Goal: Check status: Check status

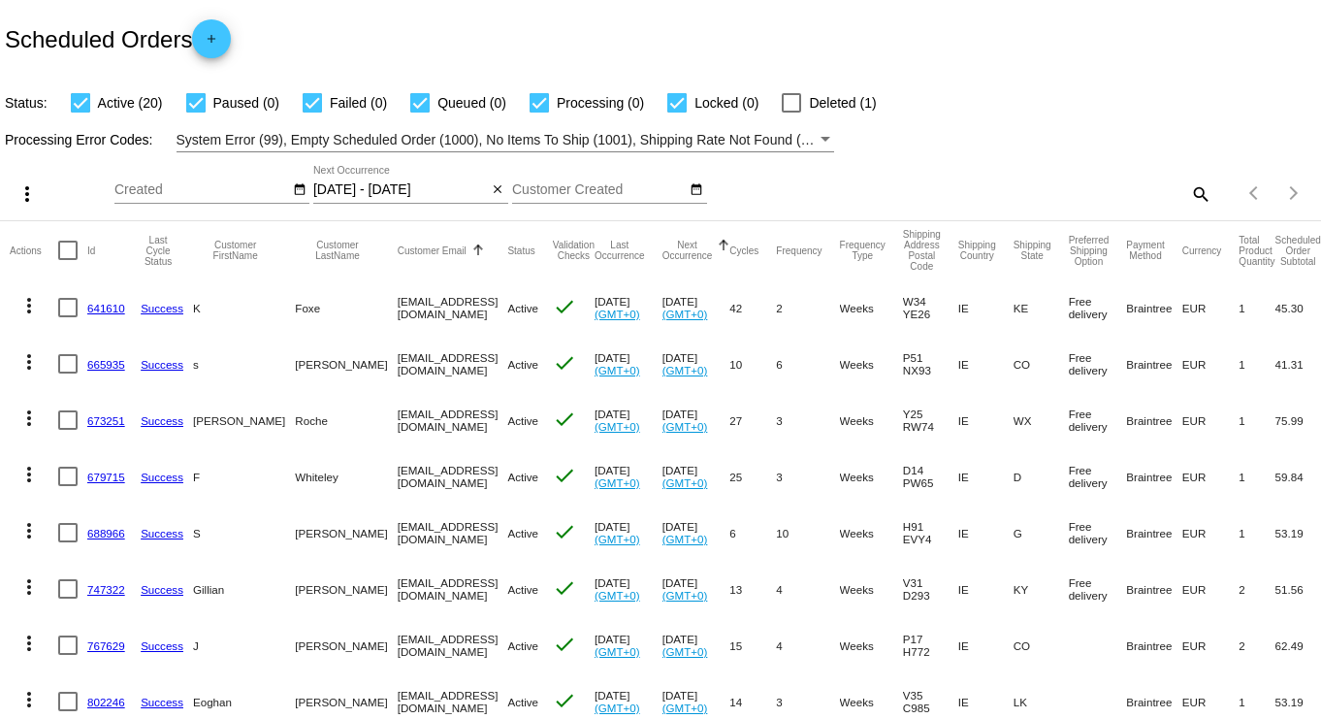
click at [388, 195] on input "[DATE] - [DATE]" at bounding box center [400, 190] width 175 height 16
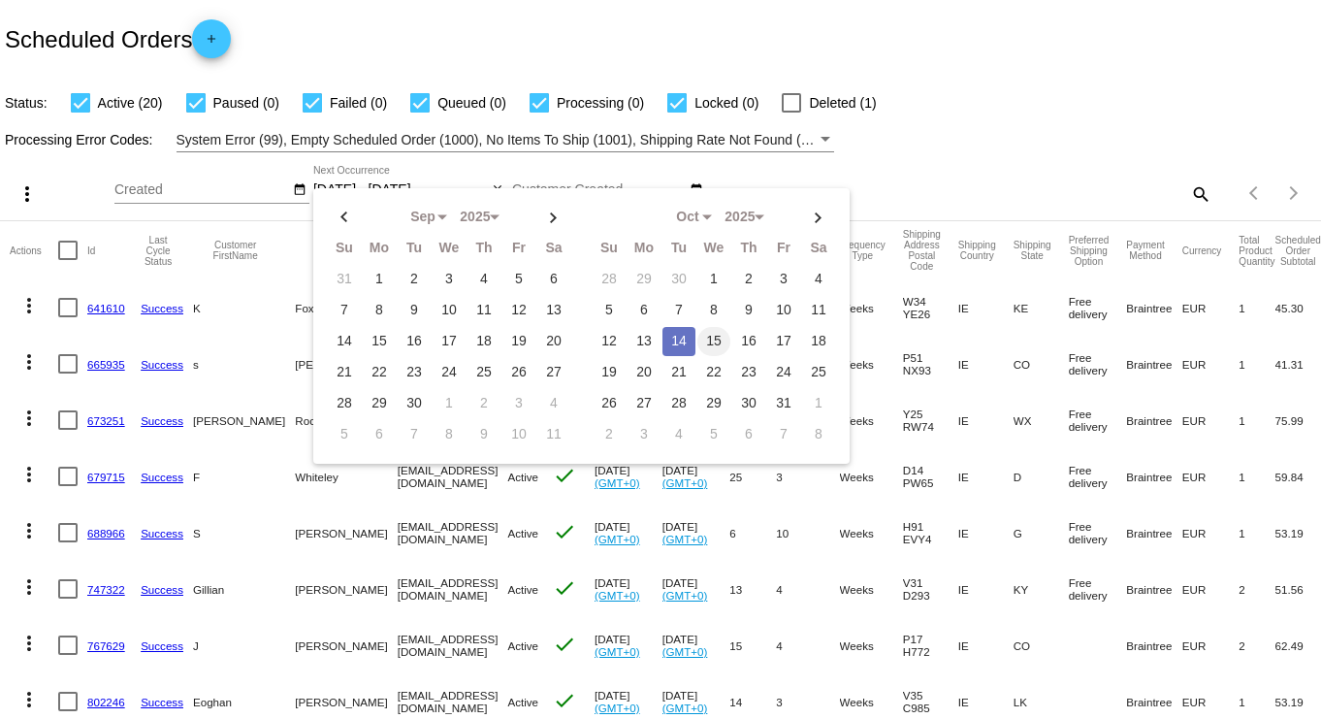
click at [711, 339] on td "15" at bounding box center [713, 341] width 33 height 29
click at [709, 339] on td "15" at bounding box center [713, 341] width 33 height 29
type input "[DATE] - [DATE]"
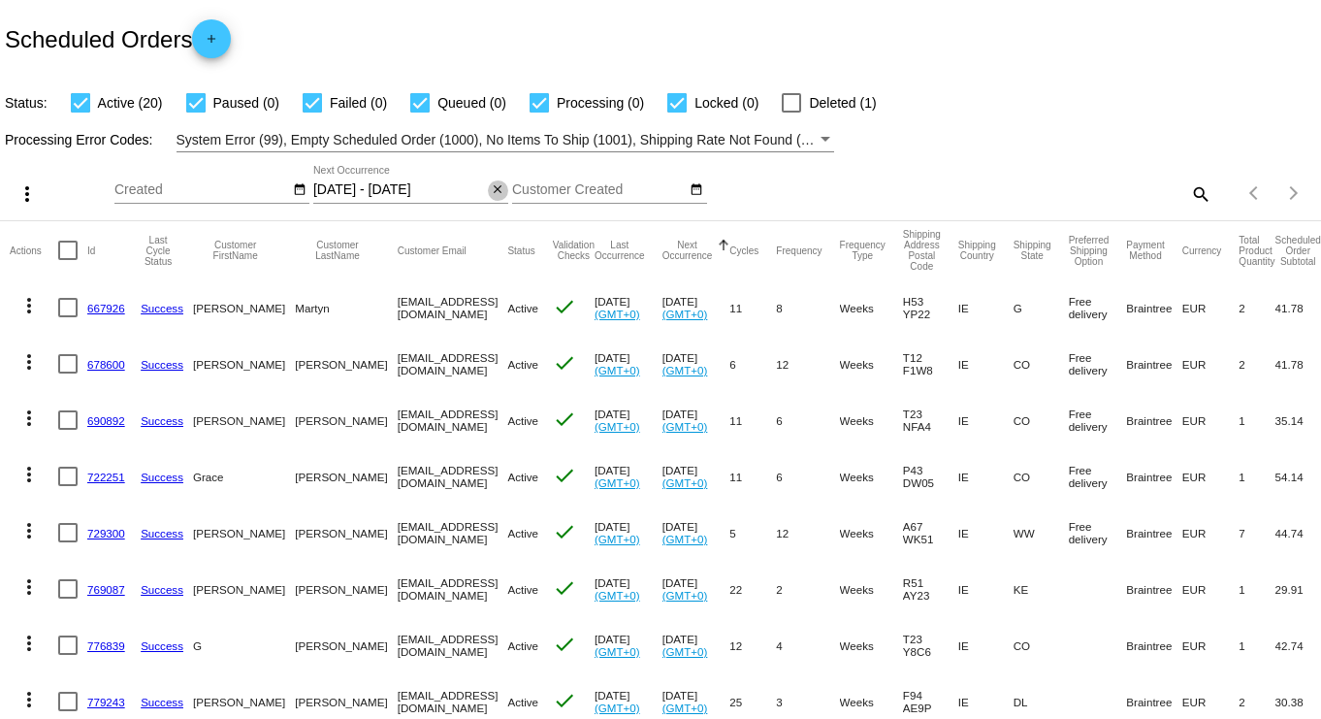
click at [496, 192] on mat-icon "close" at bounding box center [498, 190] width 14 height 16
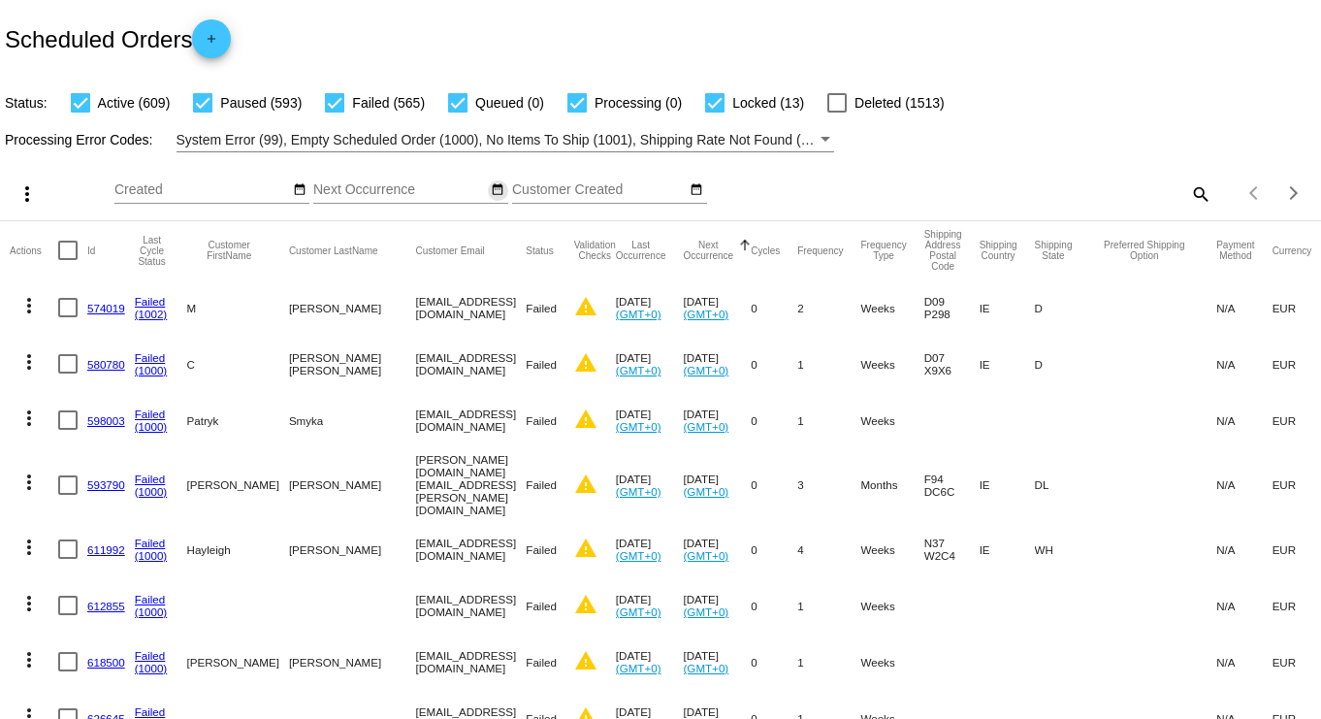
click at [498, 193] on mat-icon "date_range" at bounding box center [498, 190] width 14 height 16
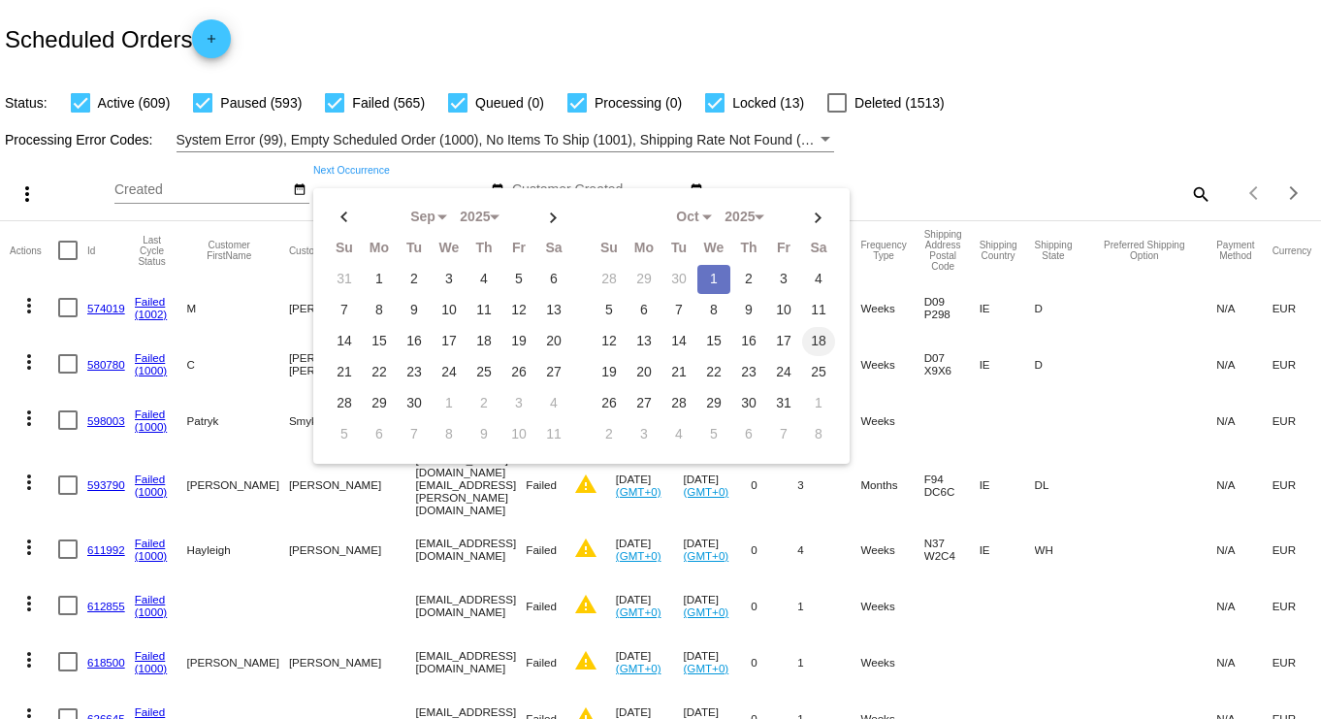
click at [808, 338] on td "18" at bounding box center [818, 341] width 33 height 29
type input "[DATE] - [DATE]"
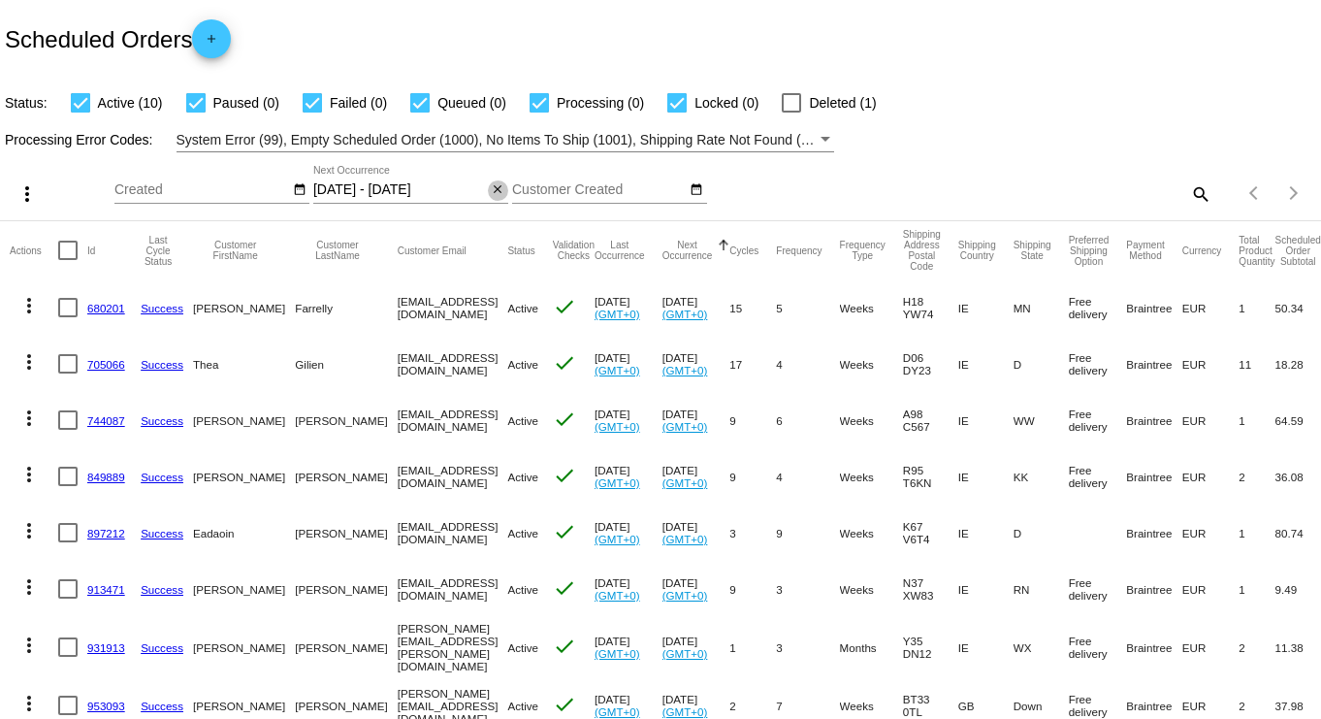
click at [493, 189] on mat-icon "close" at bounding box center [498, 190] width 14 height 16
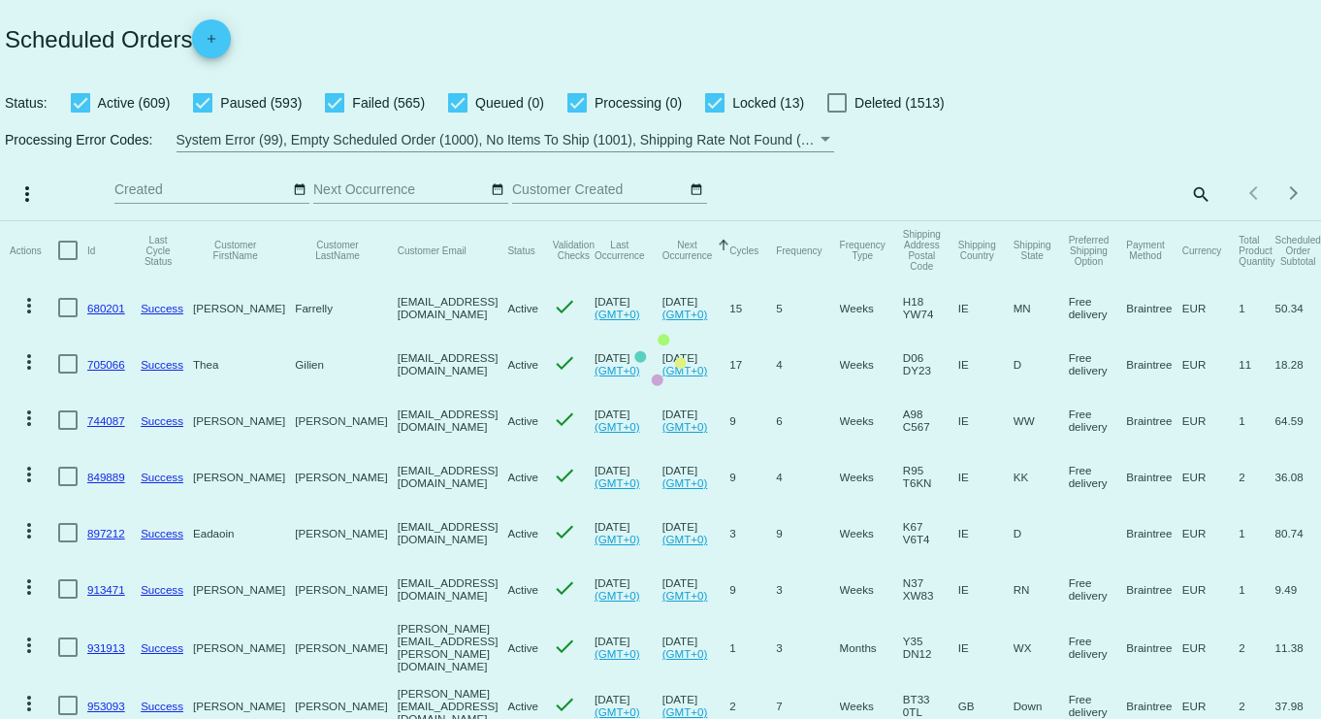
click at [498, 221] on mat-table "Actions Id Last Cycle Status Customer FirstName Customer LastName Customer Emai…" at bounding box center [660, 533] width 1321 height 625
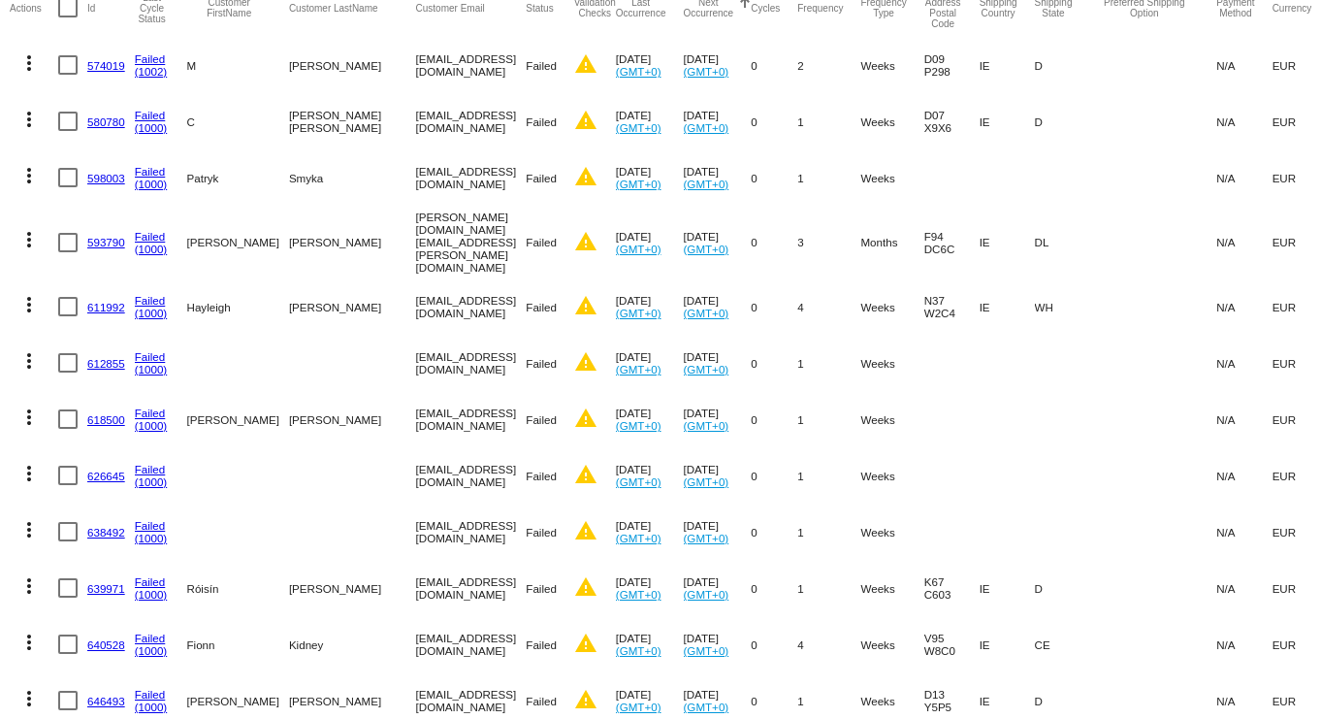
scroll to position [121, 0]
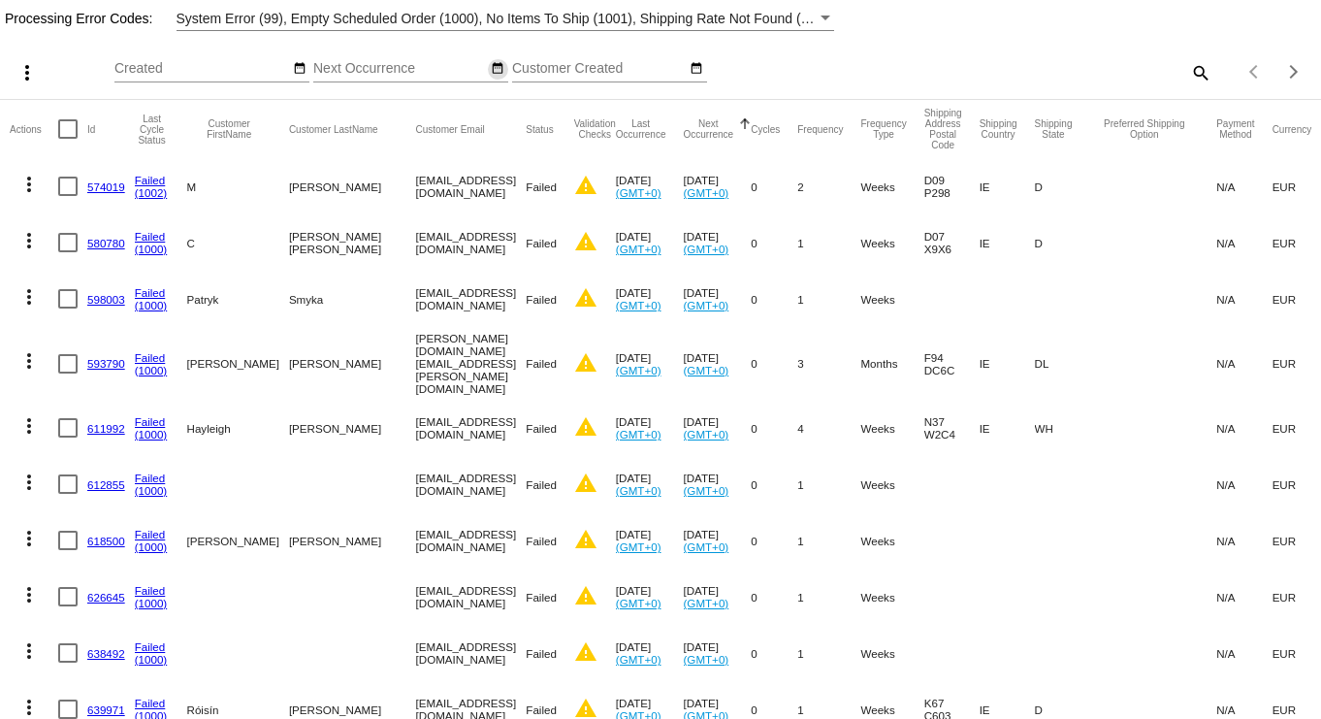
click at [497, 68] on mat-icon "date_range" at bounding box center [498, 69] width 14 height 16
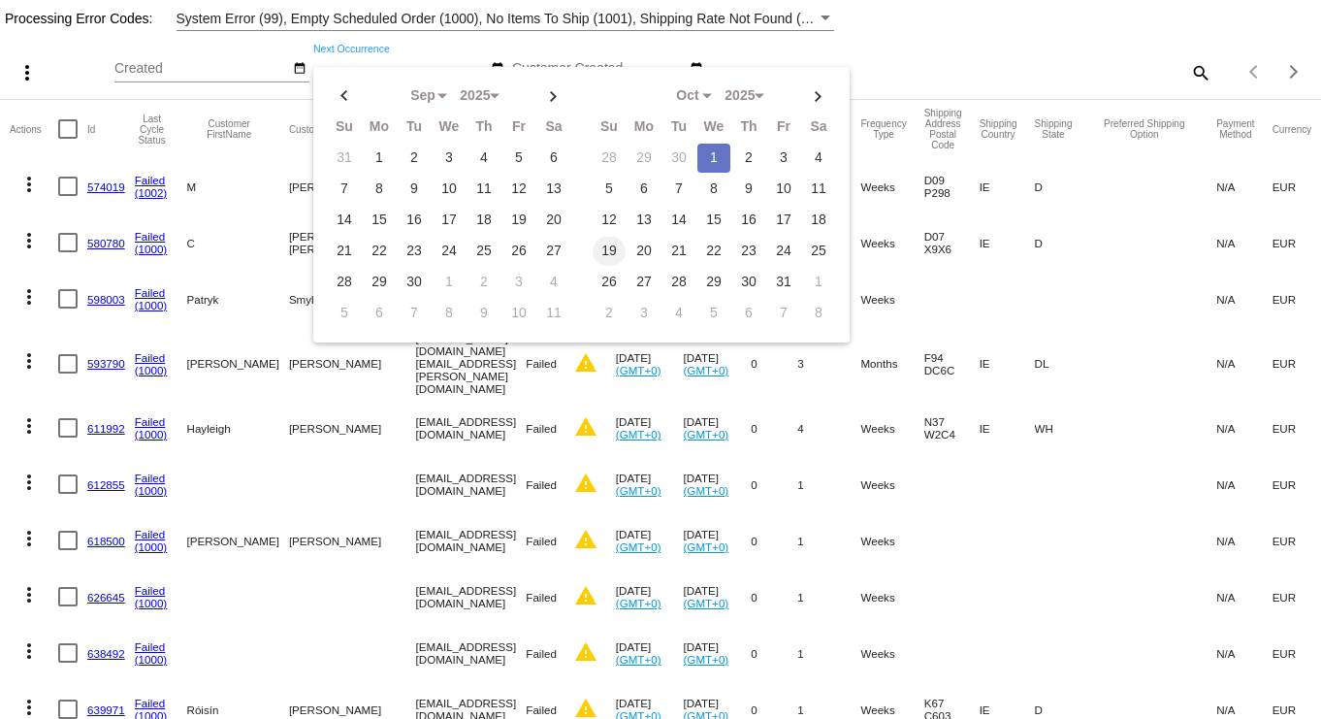
click at [606, 238] on td "19" at bounding box center [609, 251] width 33 height 29
click at [606, 240] on td "19" at bounding box center [609, 251] width 33 height 29
type input "[DATE] - [DATE]"
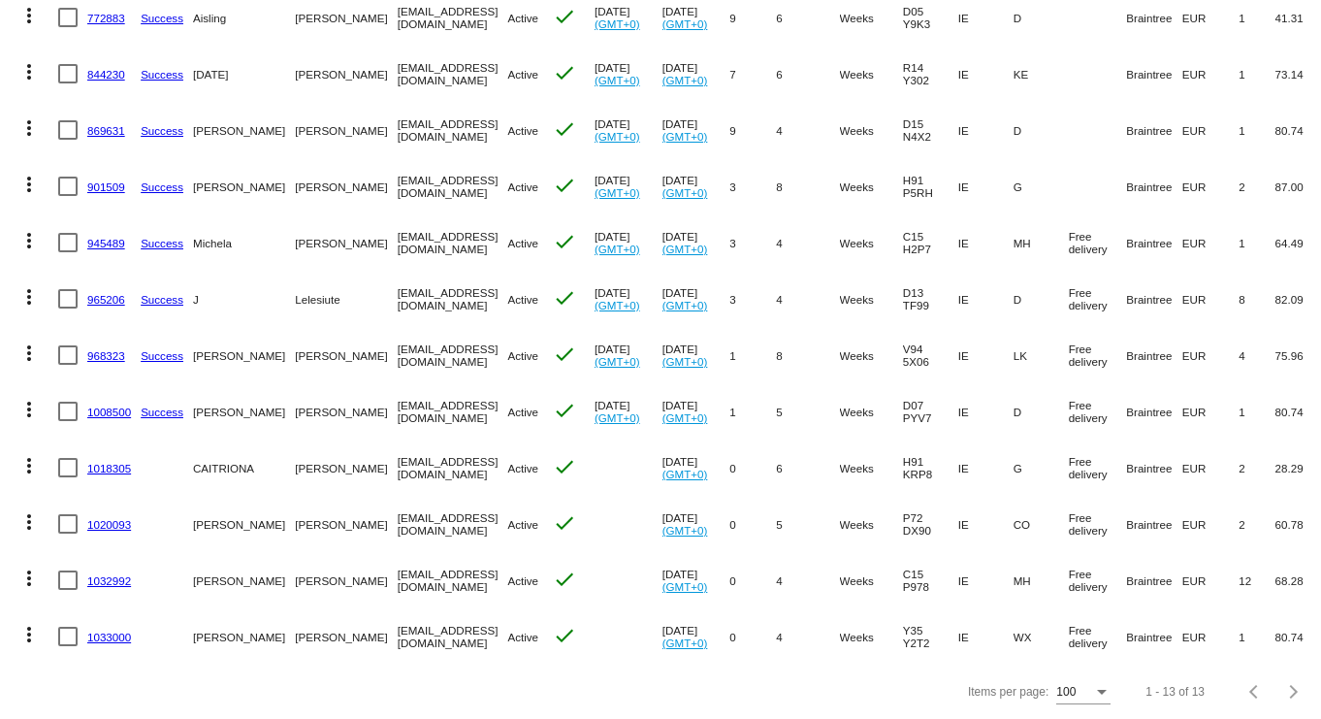
scroll to position [0, 0]
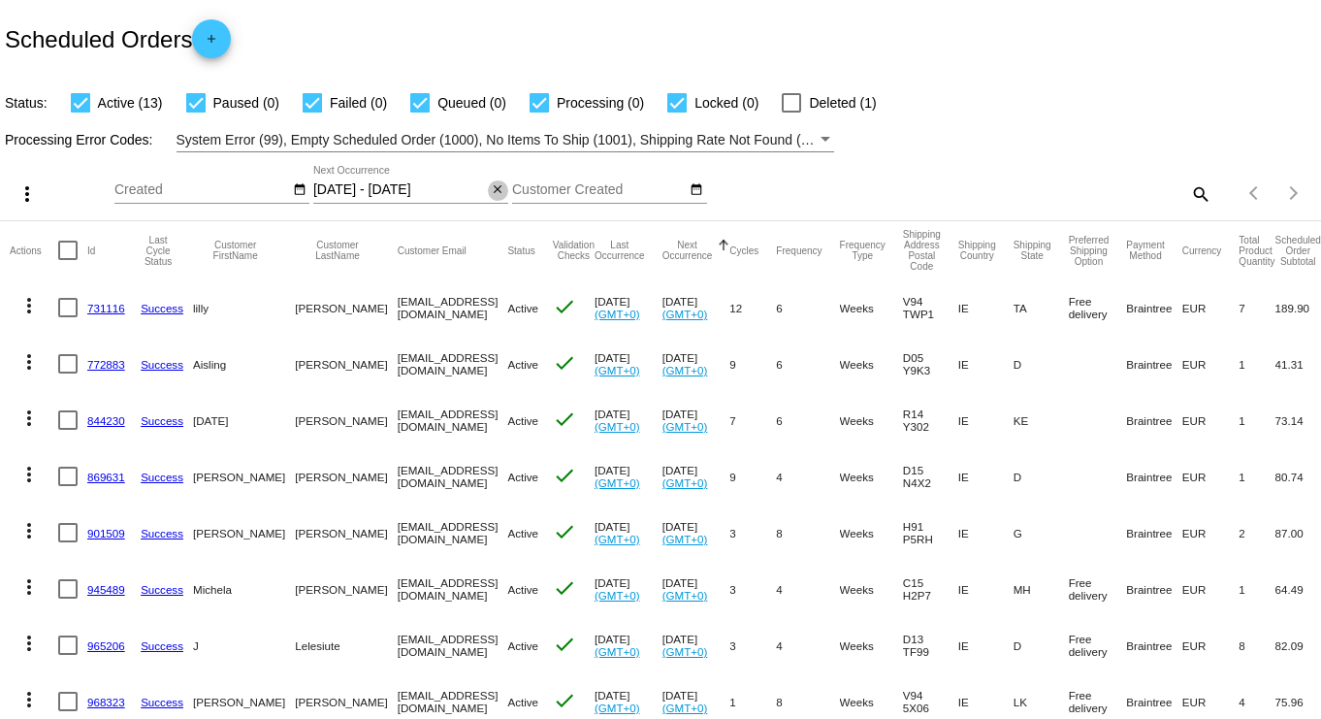
click at [502, 192] on mat-icon "close" at bounding box center [498, 190] width 14 height 16
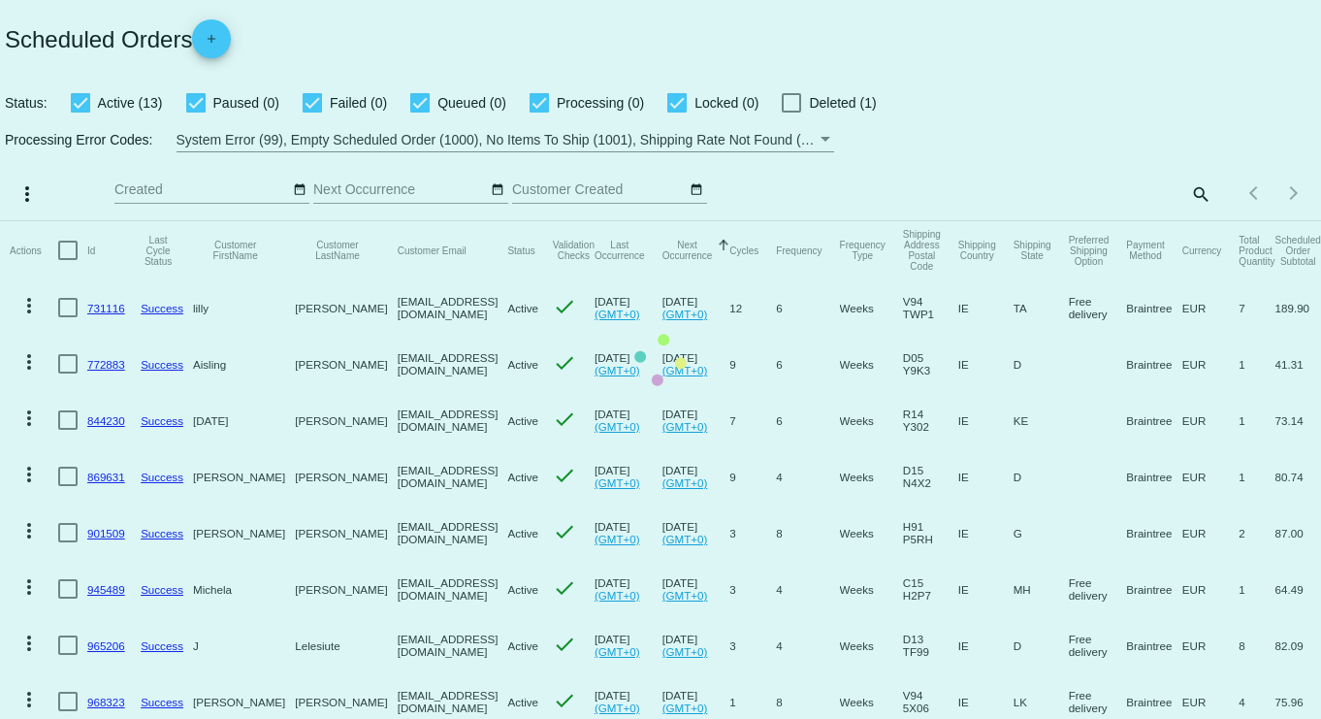
click at [493, 221] on mat-table "Actions Id Last Cycle Status Customer FirstName Customer LastName Customer Emai…" at bounding box center [660, 616] width 1321 height 790
click at [498, 221] on mat-table "Actions Id Last Cycle Status Customer FirstName Customer LastName Customer Emai…" at bounding box center [660, 616] width 1321 height 790
click at [492, 221] on mat-table "Actions Id Last Cycle Status Customer FirstName Customer LastName Customer Emai…" at bounding box center [660, 616] width 1321 height 790
click at [494, 221] on mat-table "Actions Id Last Cycle Status Customer FirstName Customer LastName Customer Emai…" at bounding box center [660, 616] width 1321 height 790
click at [493, 221] on mat-table "Actions Id Last Cycle Status Customer FirstName Customer LastName Customer Emai…" at bounding box center [660, 616] width 1321 height 790
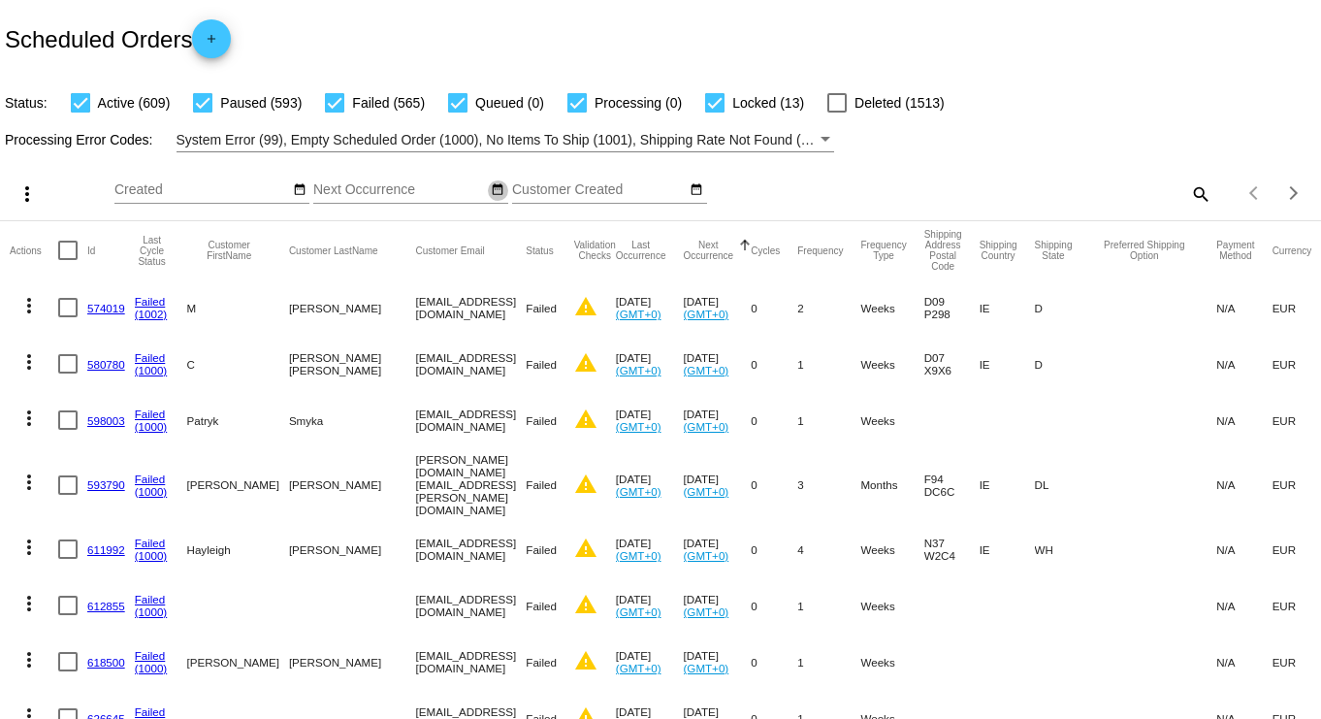
click at [504, 190] on button "date_range" at bounding box center [498, 190] width 20 height 20
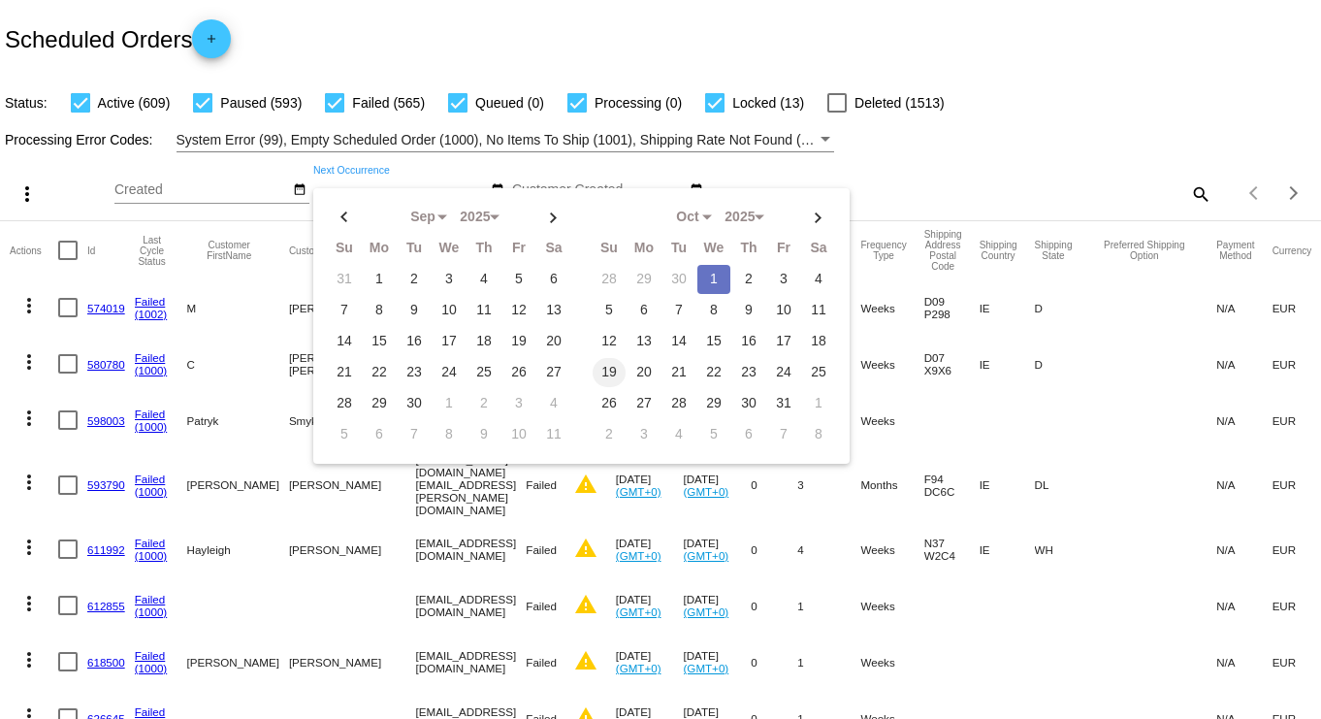
click at [608, 365] on td "19" at bounding box center [609, 372] width 33 height 29
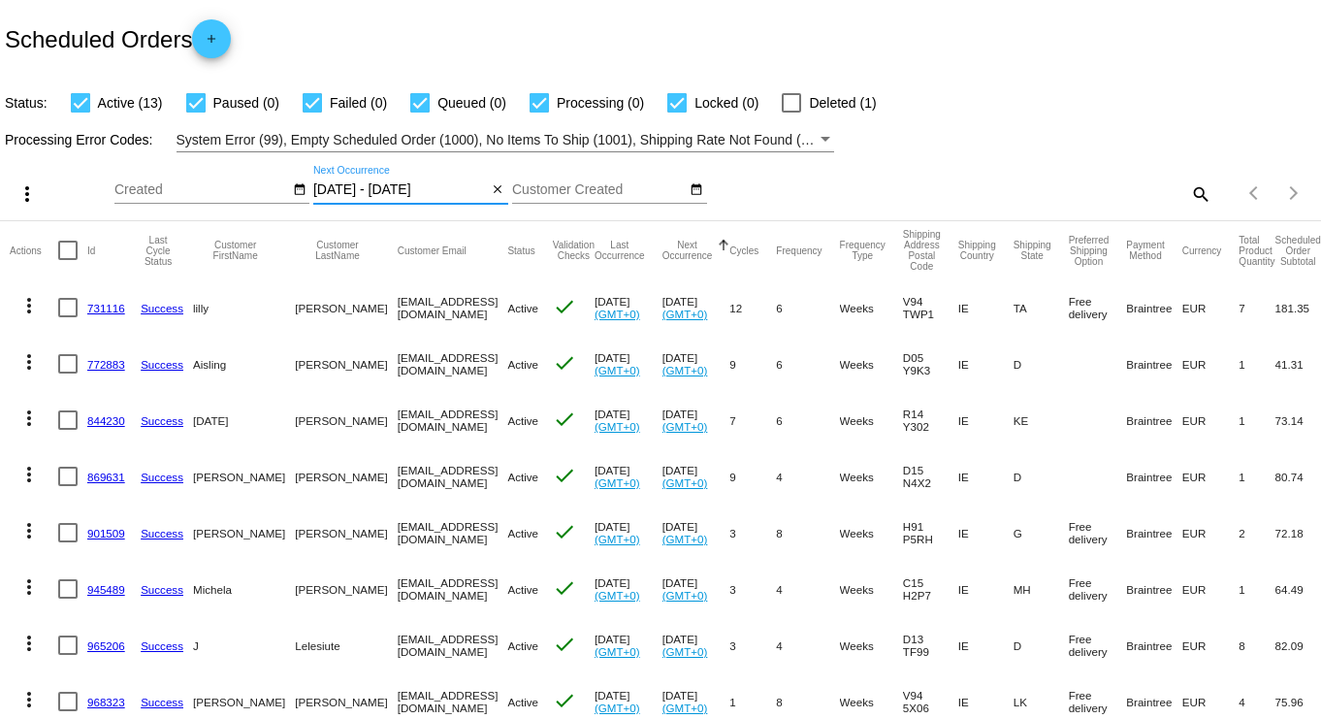
click at [323, 190] on input "[DATE] - [DATE]" at bounding box center [400, 190] width 175 height 16
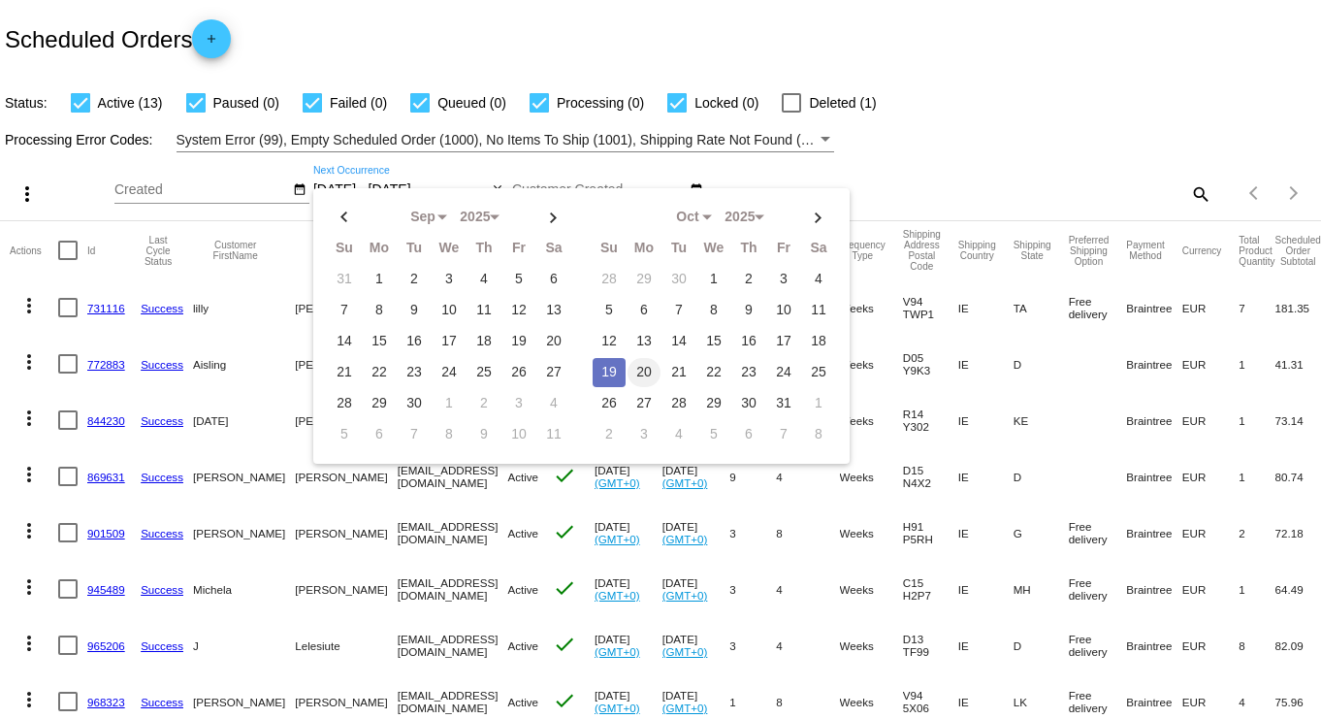
click at [632, 364] on td "20" at bounding box center [644, 372] width 33 height 29
click at [631, 372] on td "20" at bounding box center [644, 372] width 33 height 29
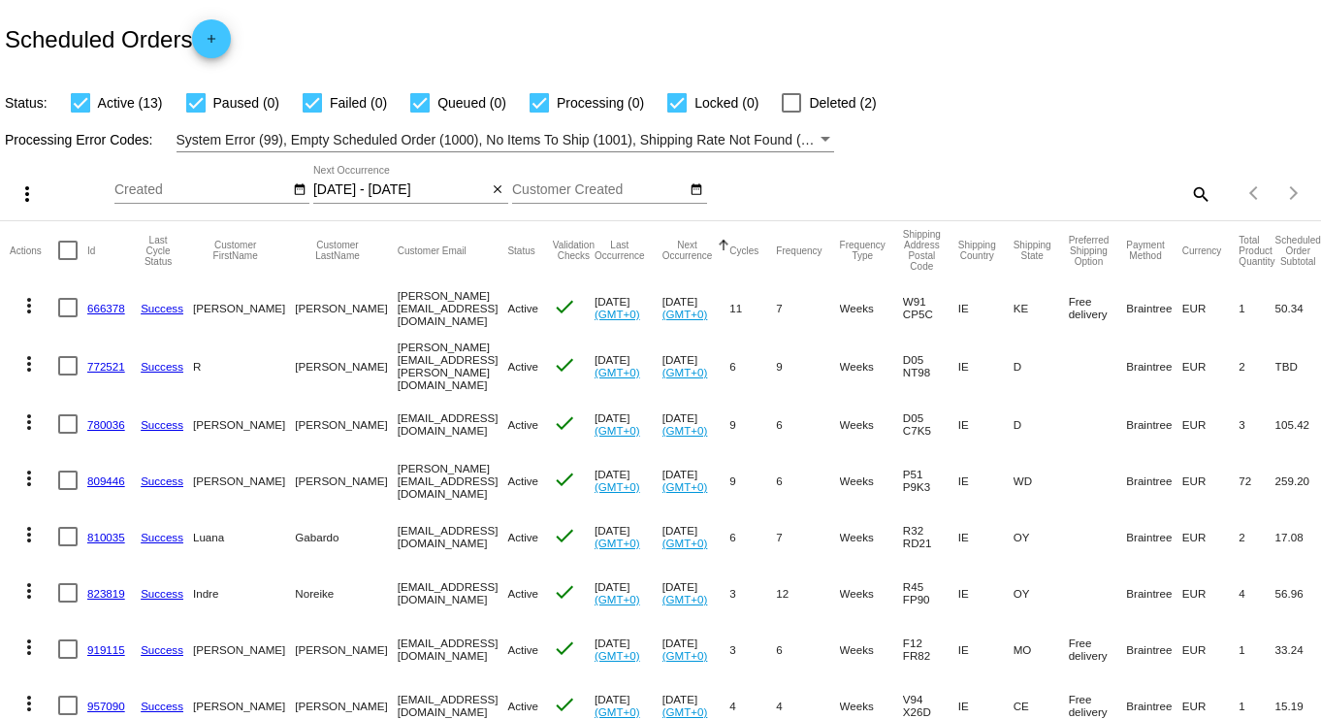
click at [424, 187] on input "[DATE] - [DATE]" at bounding box center [400, 190] width 175 height 16
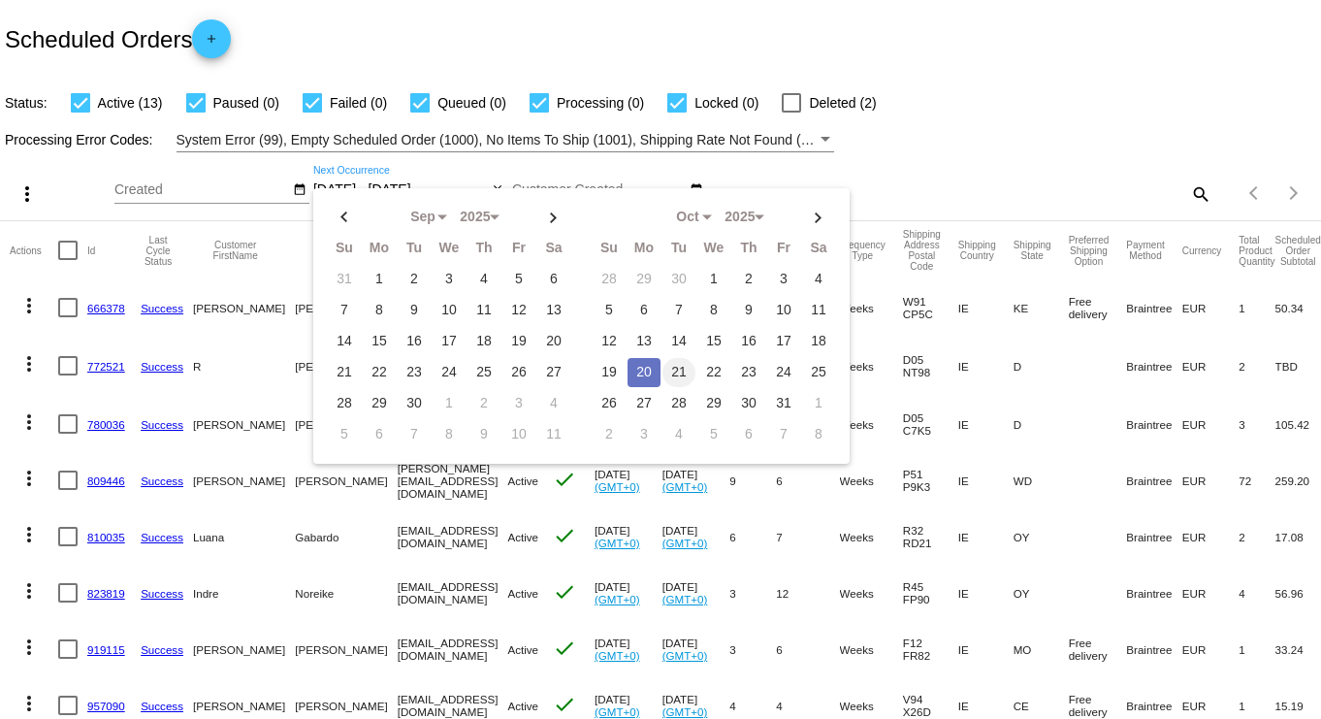
click at [667, 364] on td "21" at bounding box center [679, 372] width 33 height 29
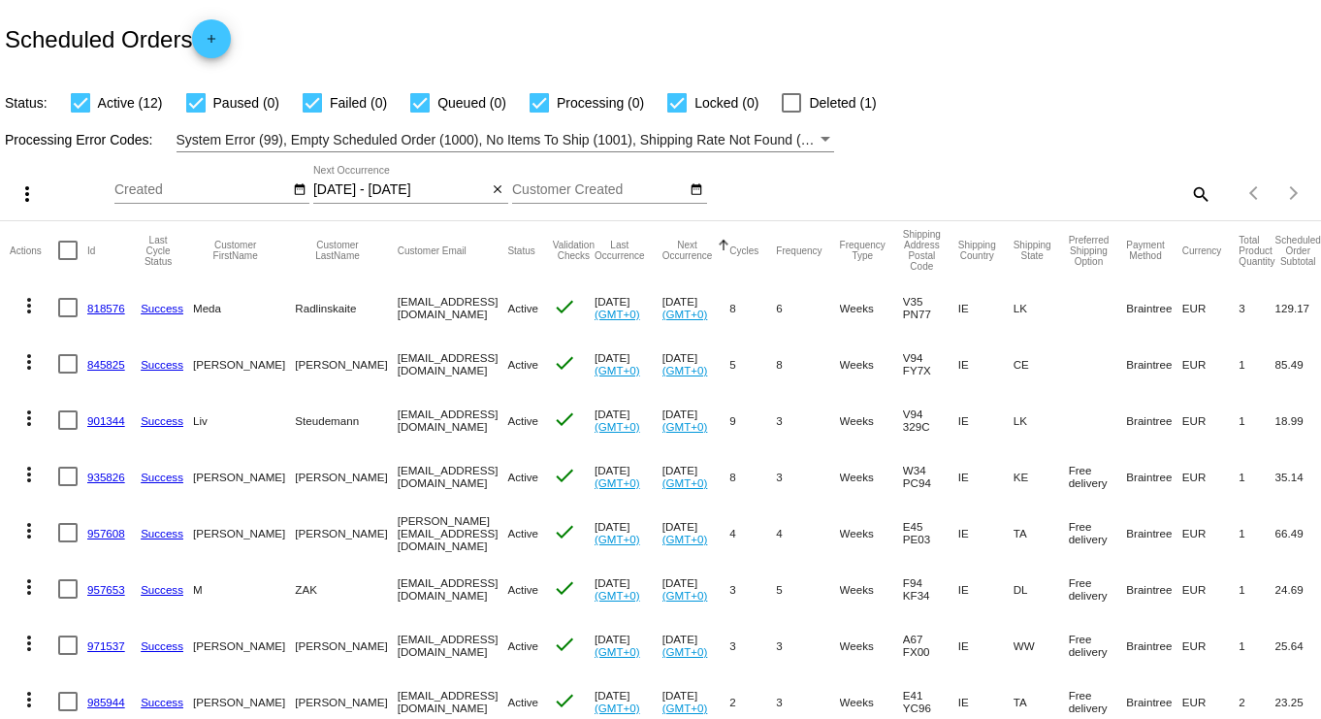
scroll to position [121, 0]
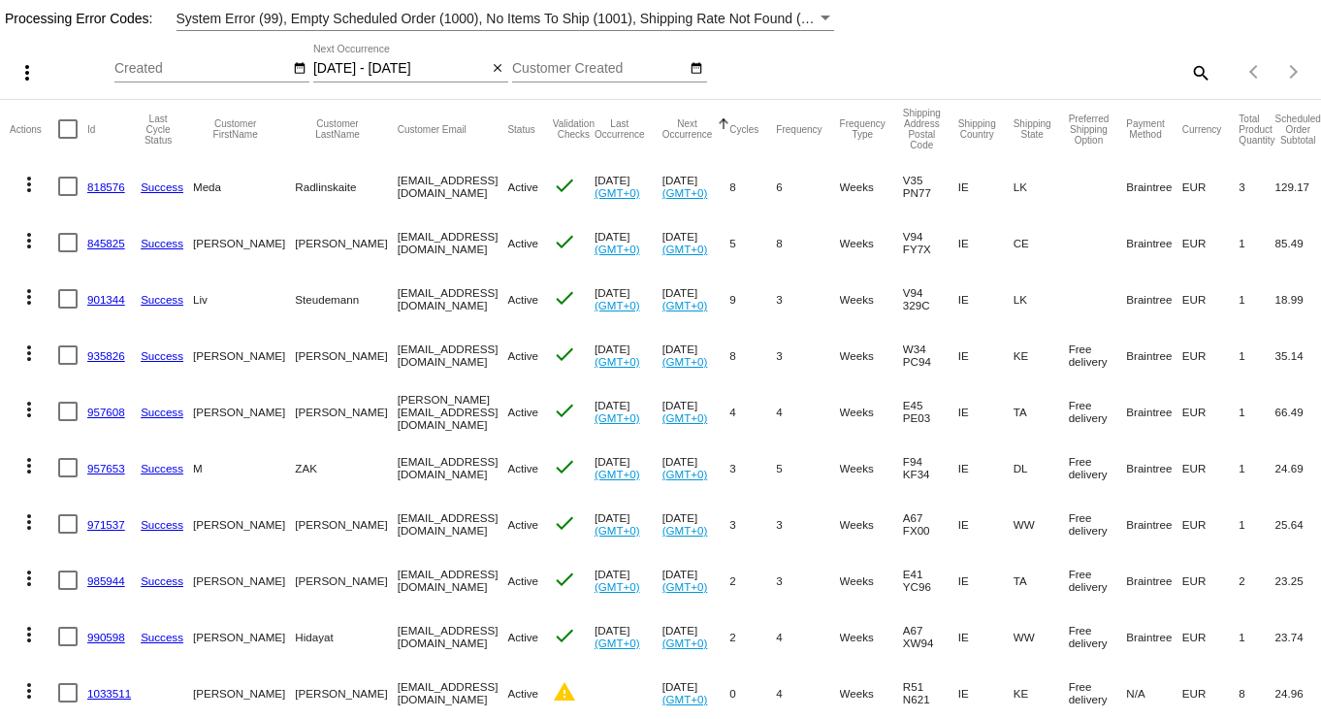
click at [328, 70] on input "[DATE] - [DATE]" at bounding box center [400, 69] width 175 height 16
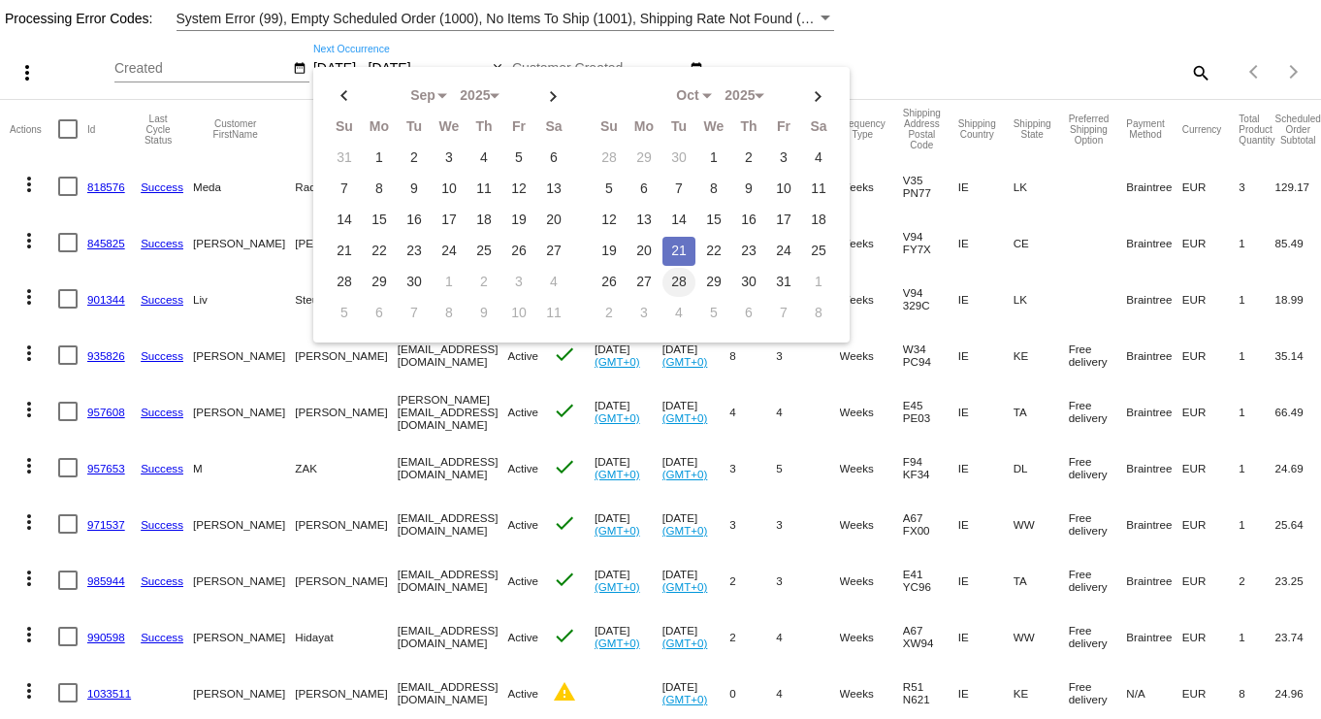
click at [664, 278] on td "28" at bounding box center [679, 282] width 33 height 29
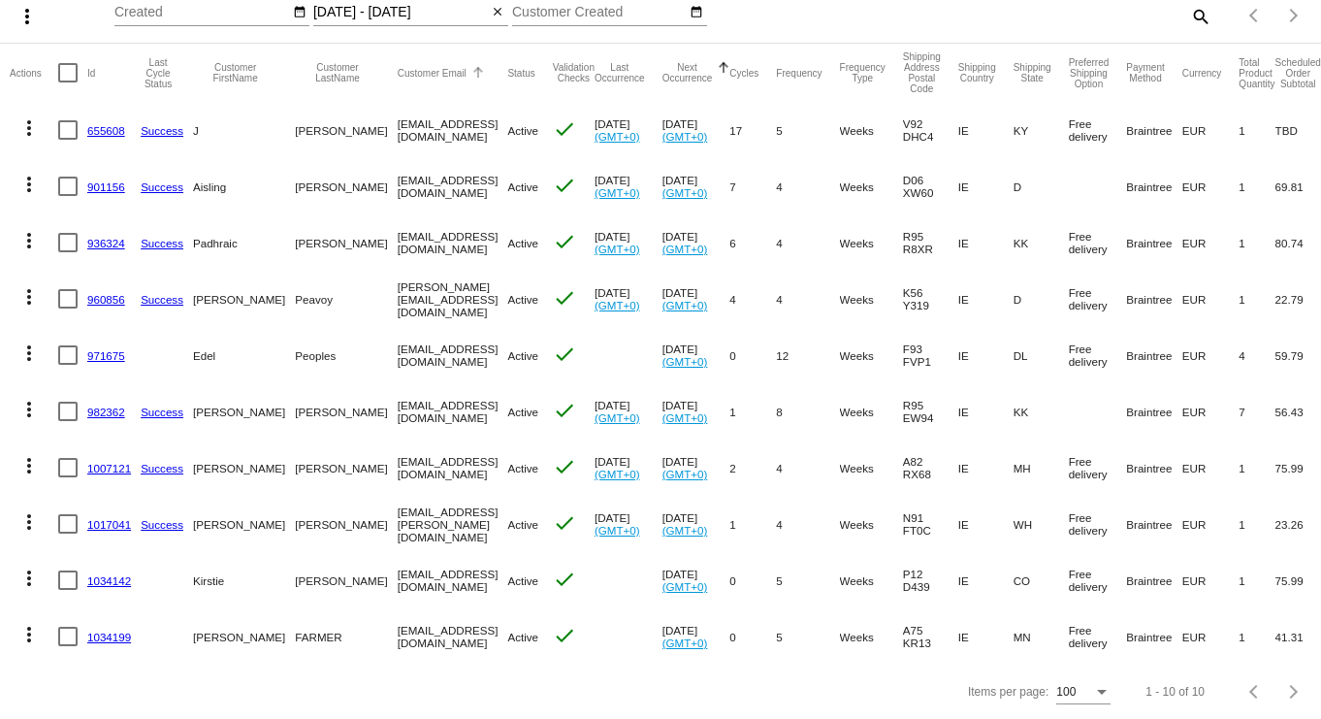
scroll to position [0, 0]
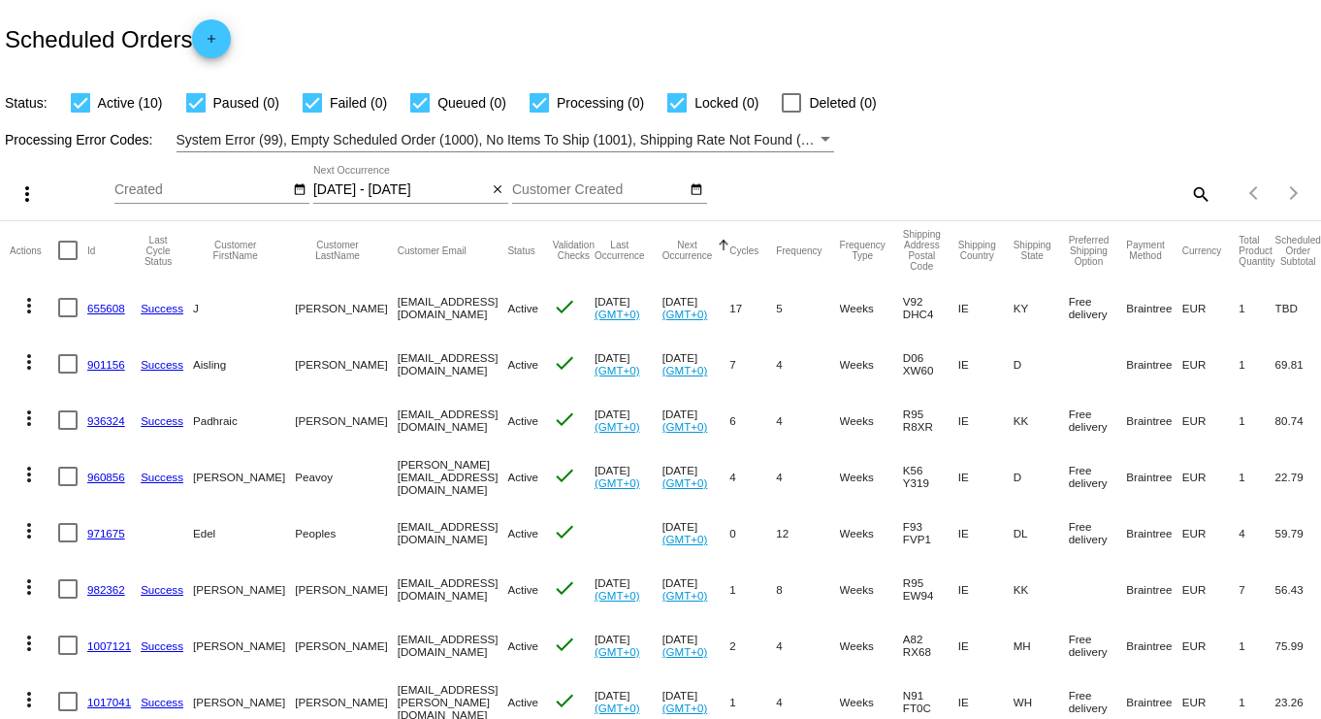
click at [417, 184] on input "[DATE] - [DATE]" at bounding box center [400, 190] width 175 height 16
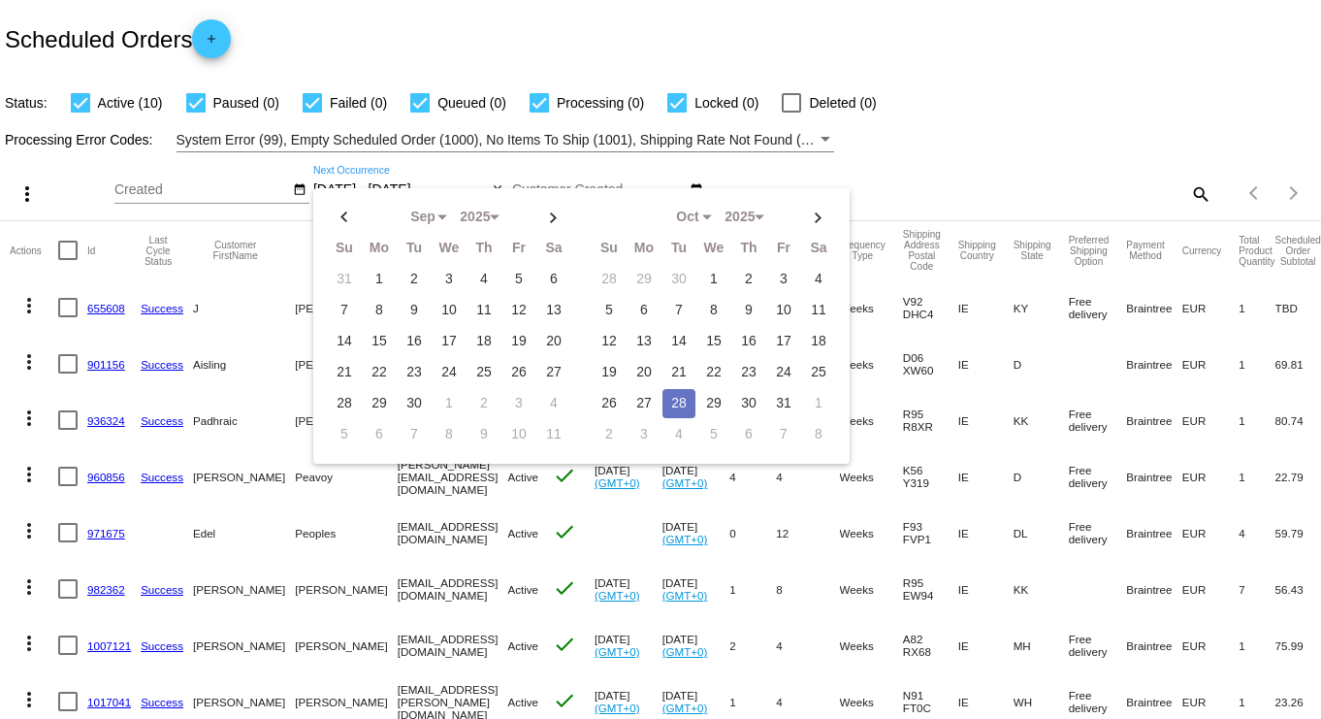
scroll to position [121, 0]
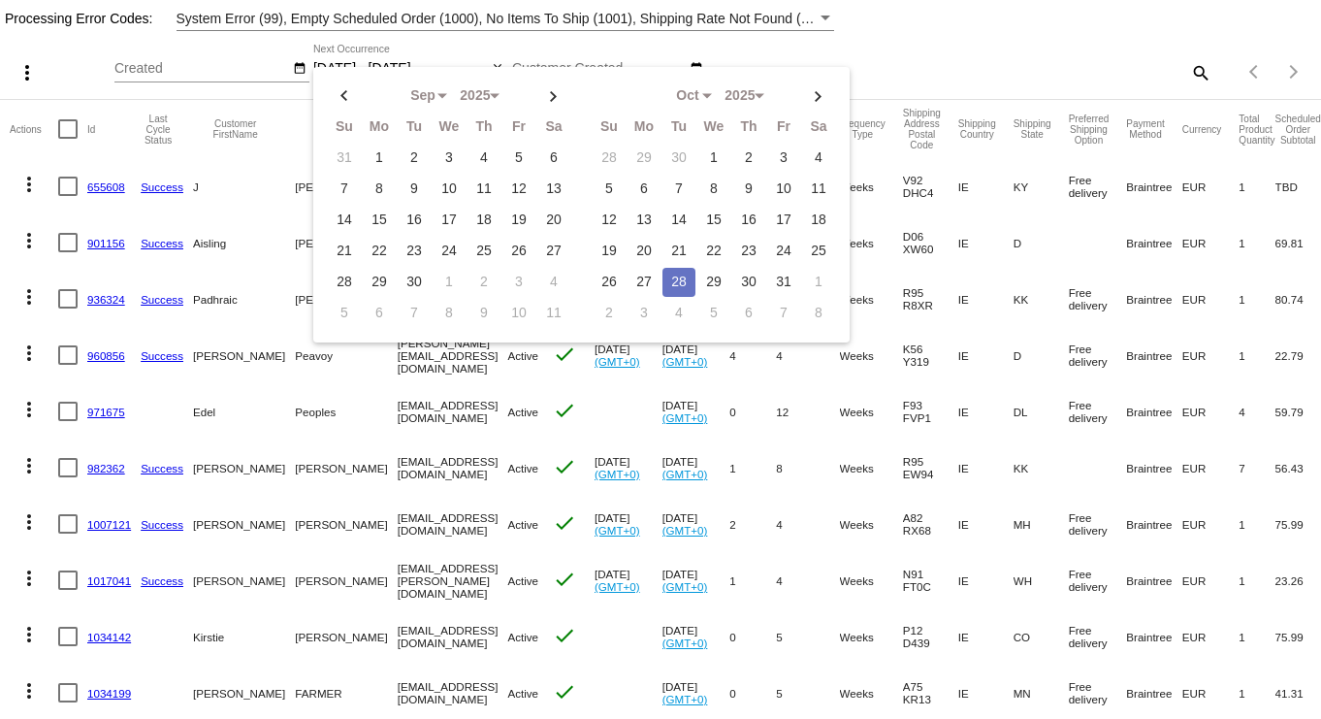
click at [667, 271] on td "28" at bounding box center [679, 282] width 33 height 29
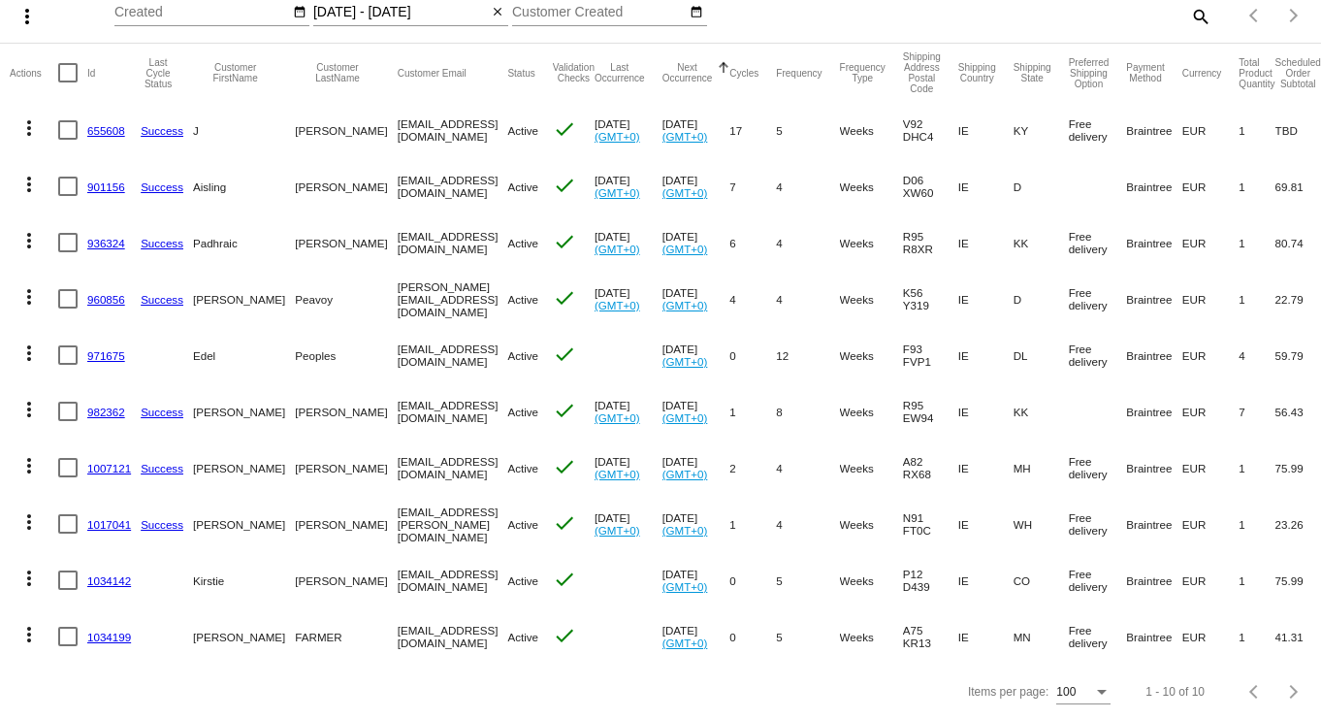
scroll to position [0, 0]
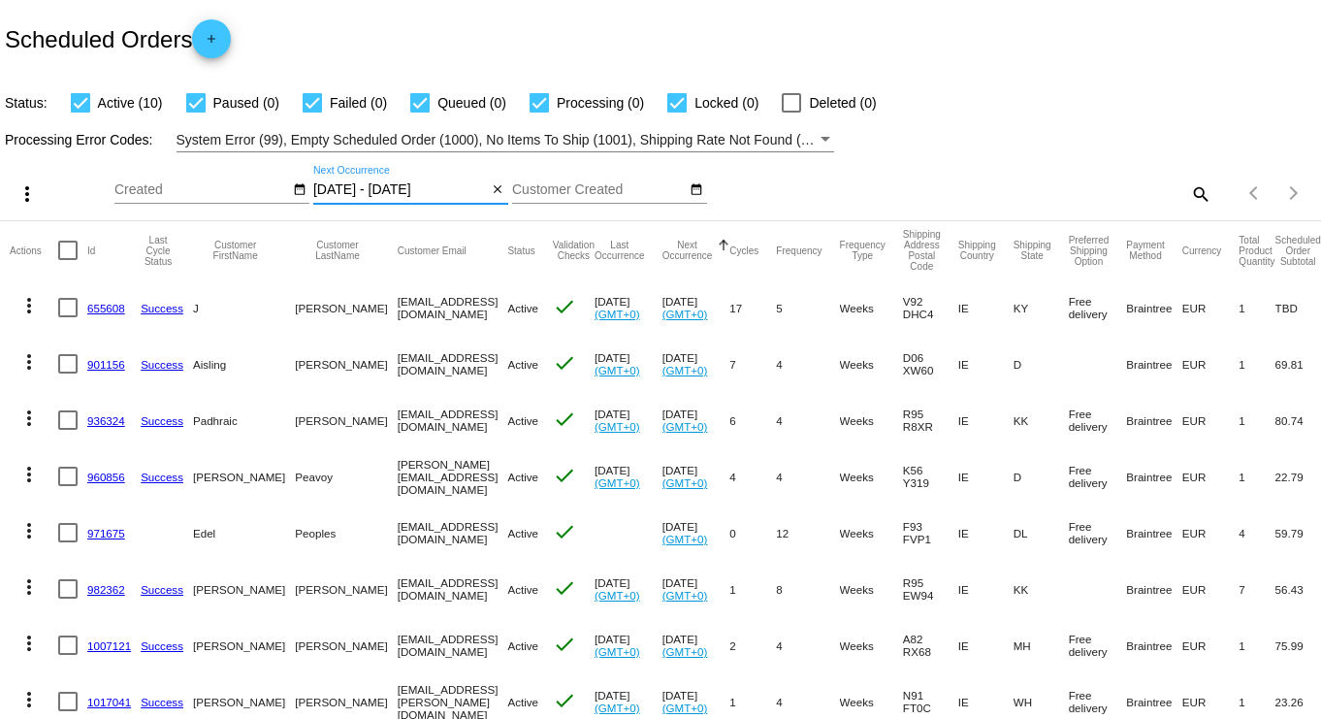
click at [359, 191] on input "[DATE] - [DATE]" at bounding box center [400, 190] width 175 height 16
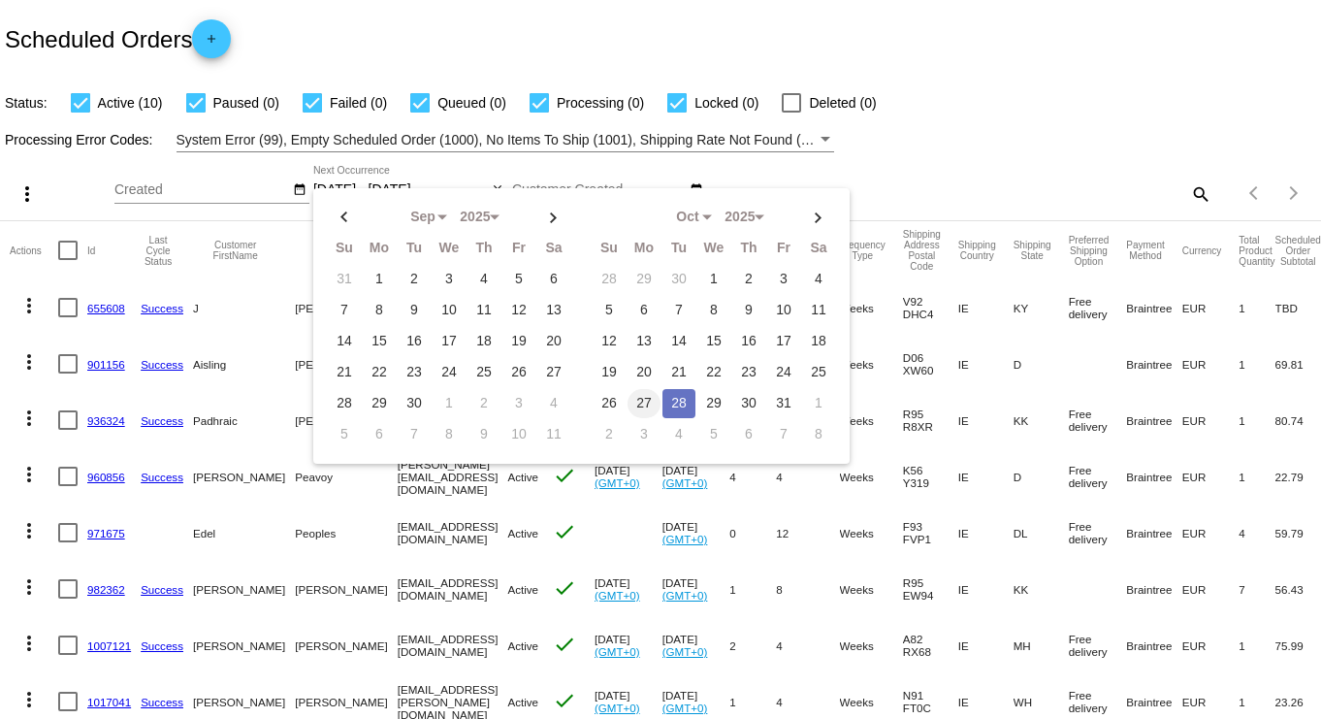
click at [639, 394] on td "27" at bounding box center [644, 403] width 33 height 29
click at [638, 395] on td "27" at bounding box center [644, 403] width 33 height 29
type input "[DATE] - [DATE]"
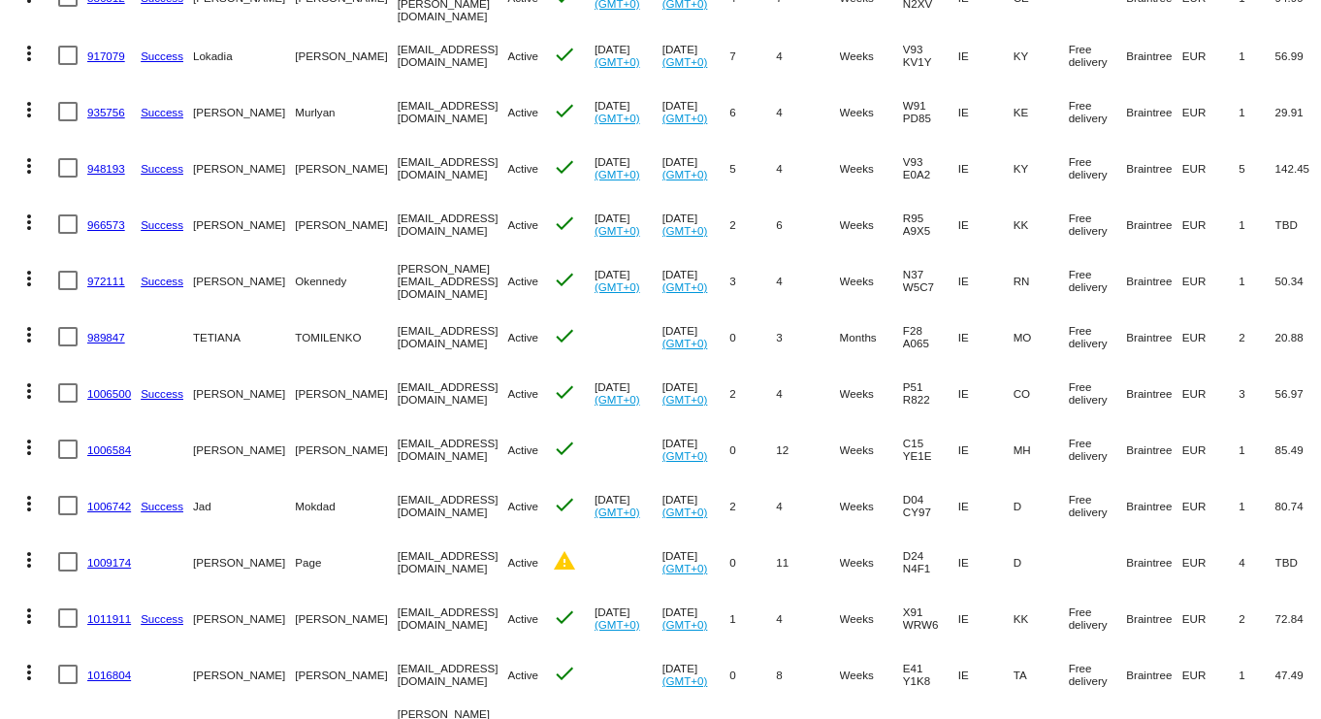
scroll to position [588, 0]
